Goal: Task Accomplishment & Management: Manage account settings

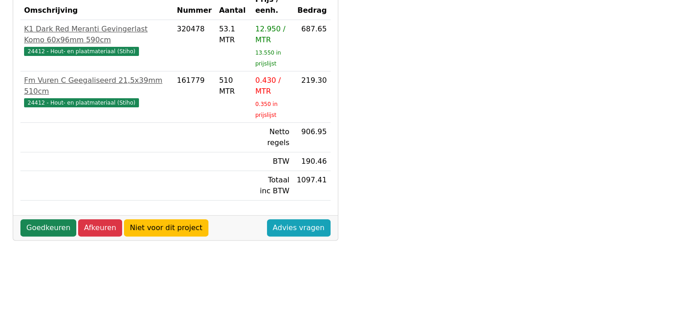
scroll to position [227, 0]
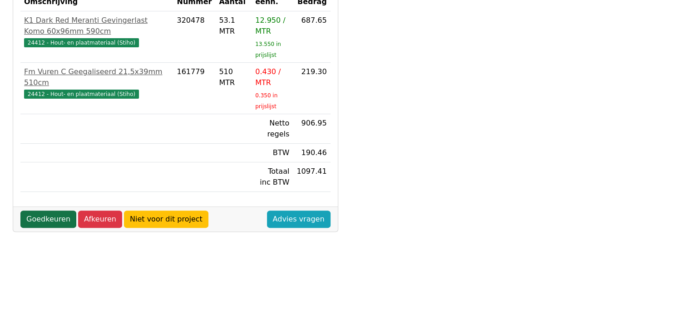
click at [34, 216] on link "Goedkeuren" at bounding box center [48, 218] width 56 height 17
